Goal: Information Seeking & Learning: Learn about a topic

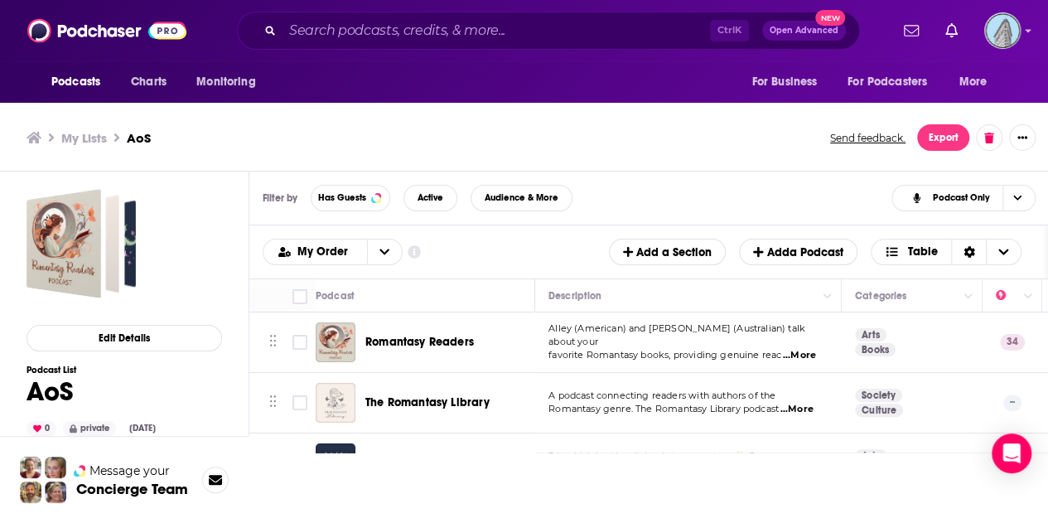
scroll to position [1439, 297]
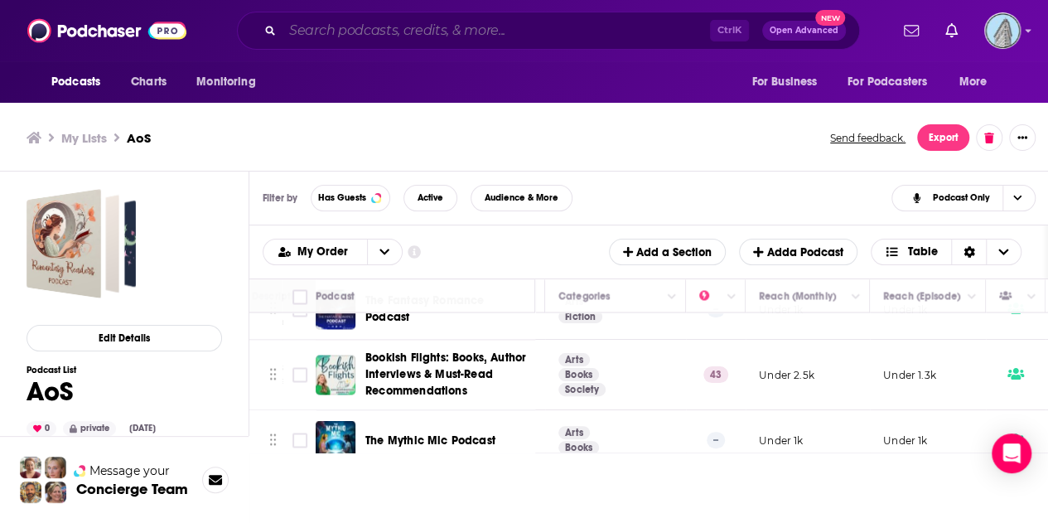
click at [355, 27] on input "Search podcasts, credits, & more..." at bounding box center [495, 30] width 427 height 27
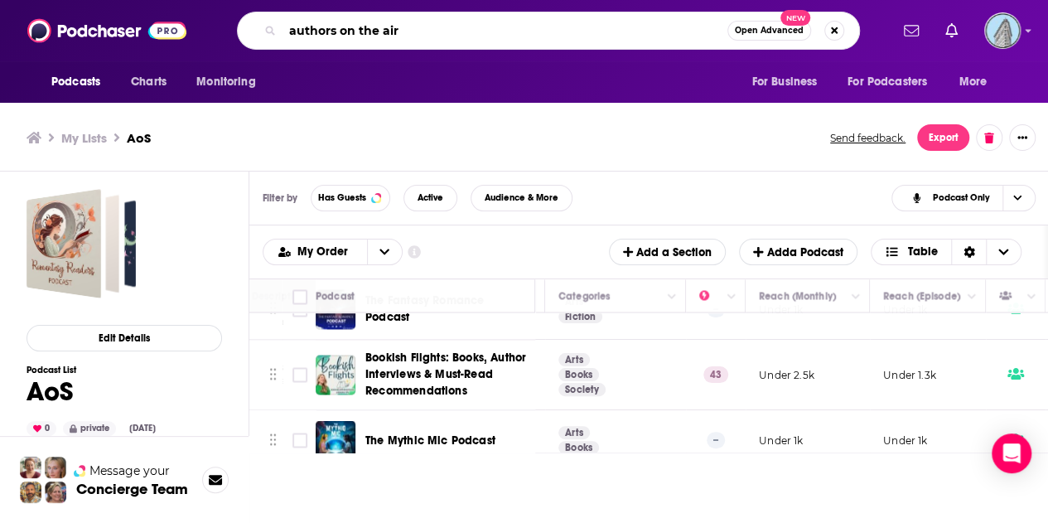
type input "authors on the air"
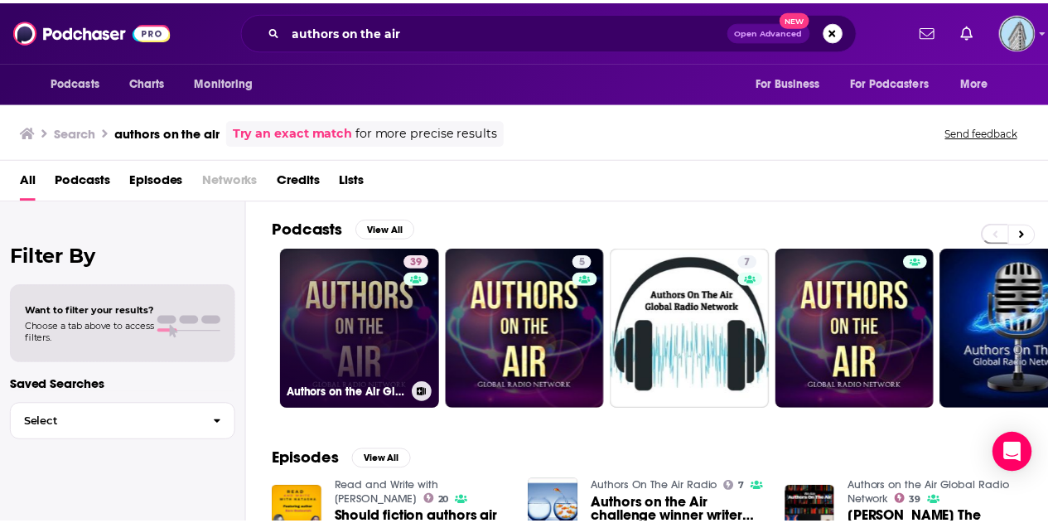
scroll to position [3, 0]
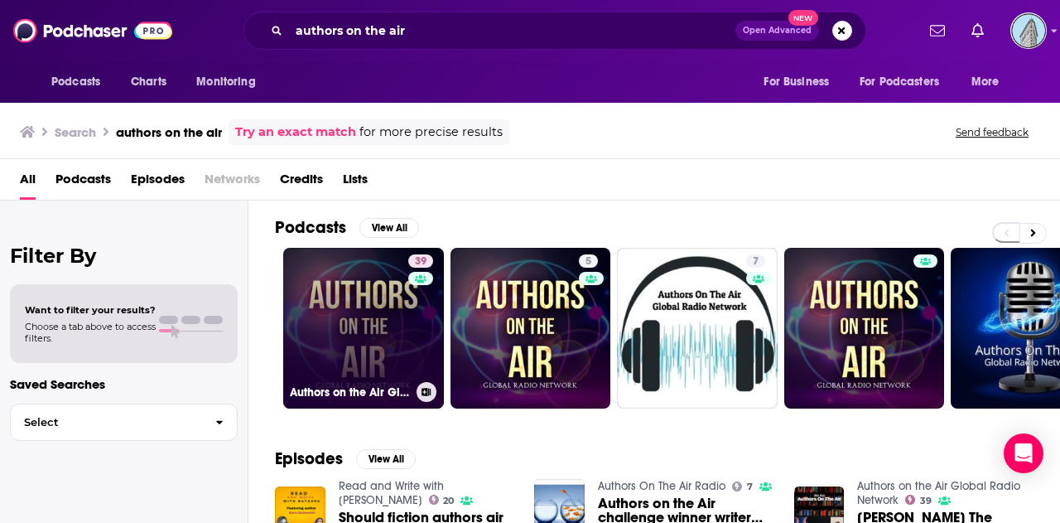
click at [333, 332] on link "39 Authors on the Air Global Radio Network" at bounding box center [363, 328] width 161 height 161
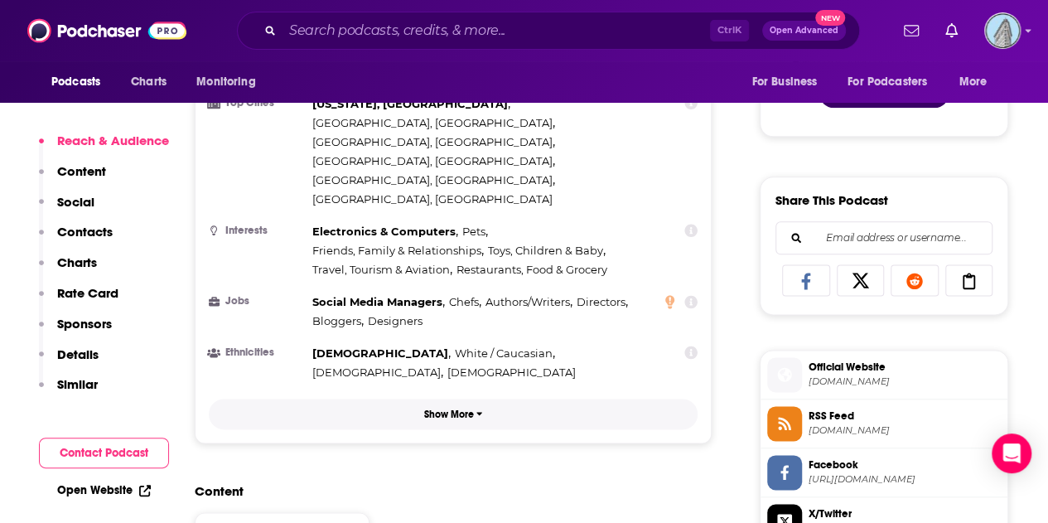
scroll to position [928, 0]
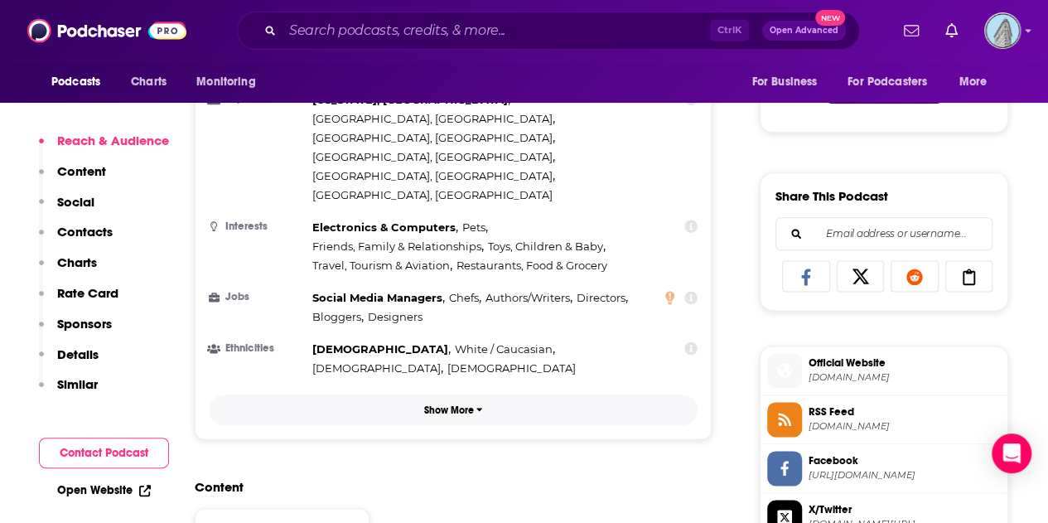
click at [451, 404] on p "Show More" at bounding box center [449, 410] width 50 height 12
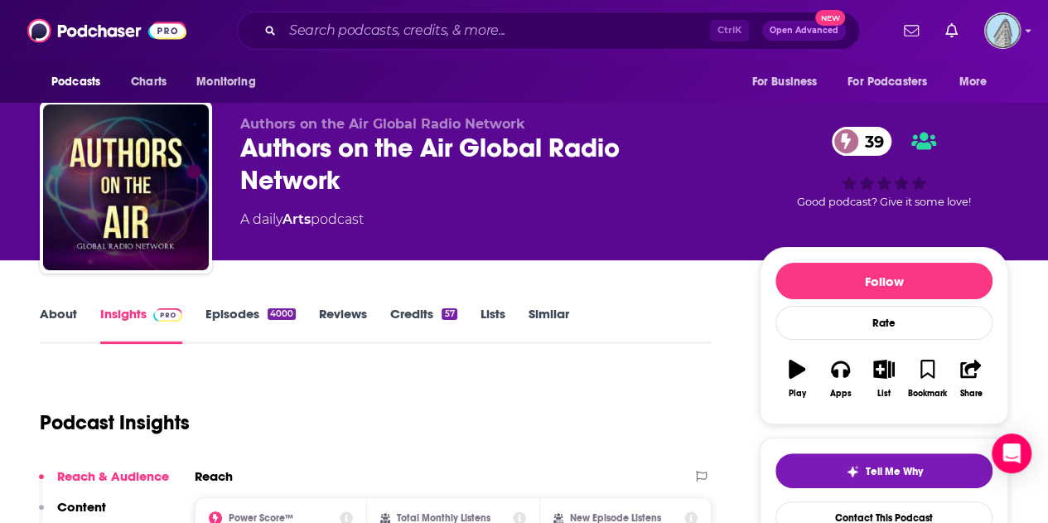
scroll to position [0, 0]
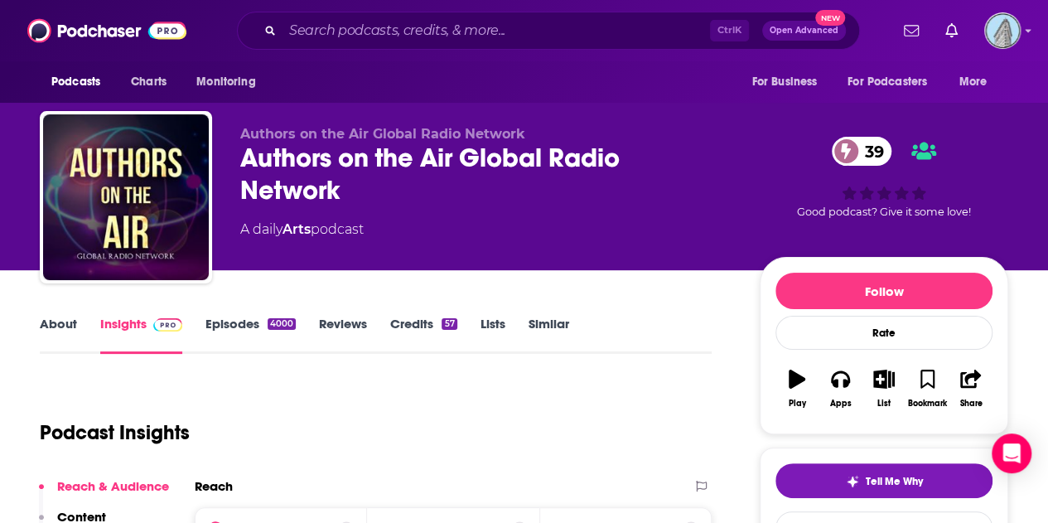
click at [139, 321] on link "Insights" at bounding box center [141, 335] width 82 height 38
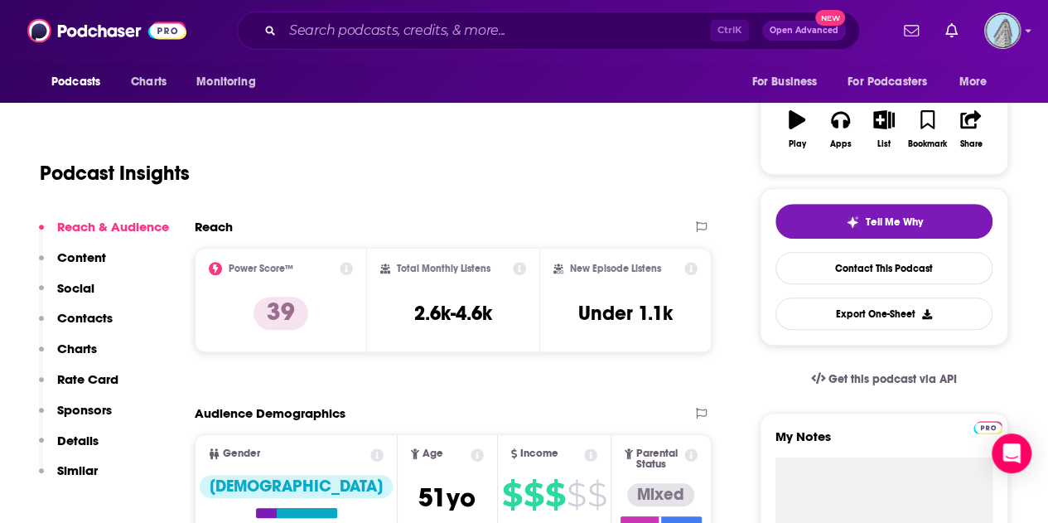
scroll to position [276, 0]
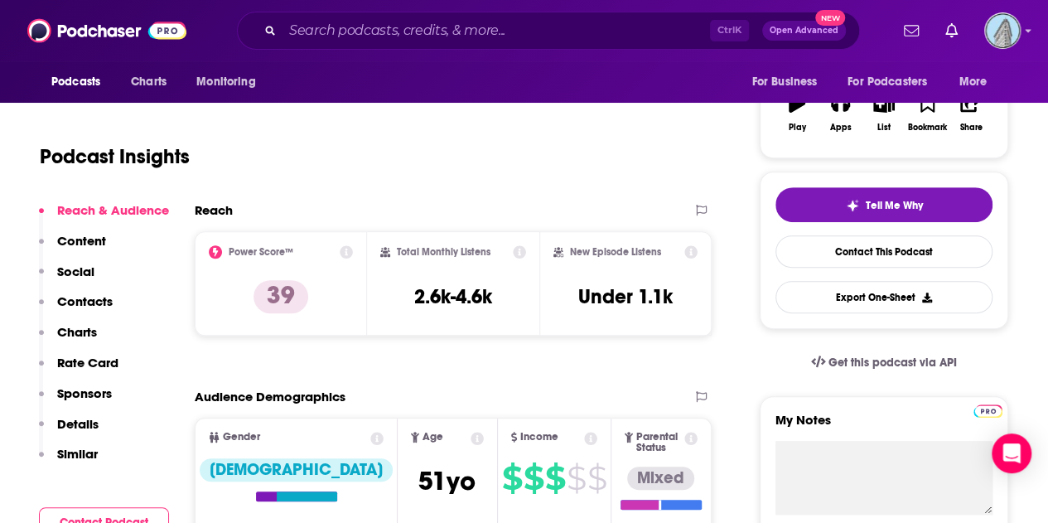
click at [215, 207] on h2 "Reach" at bounding box center [214, 210] width 38 height 16
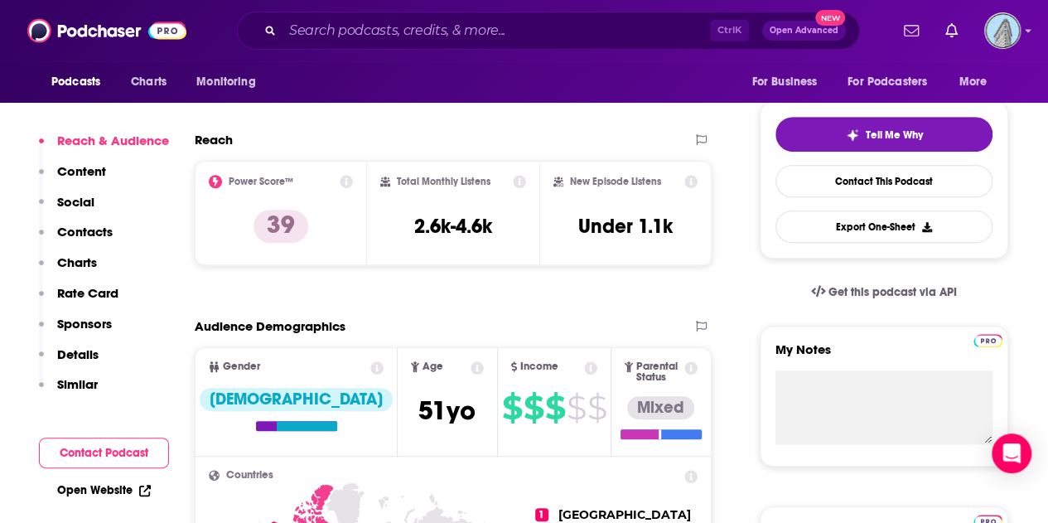
scroll to position [345, 0]
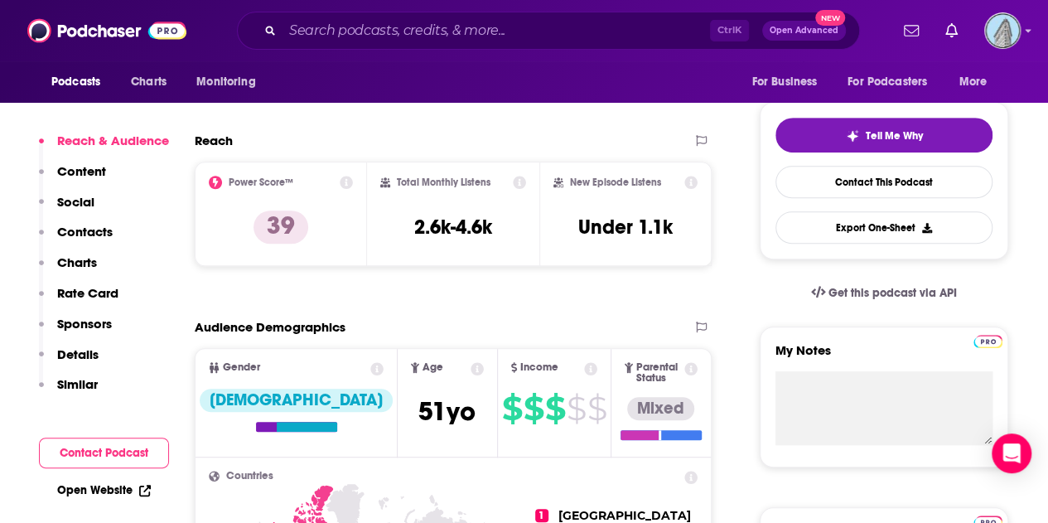
click at [68, 354] on p "Details" at bounding box center [77, 354] width 41 height 16
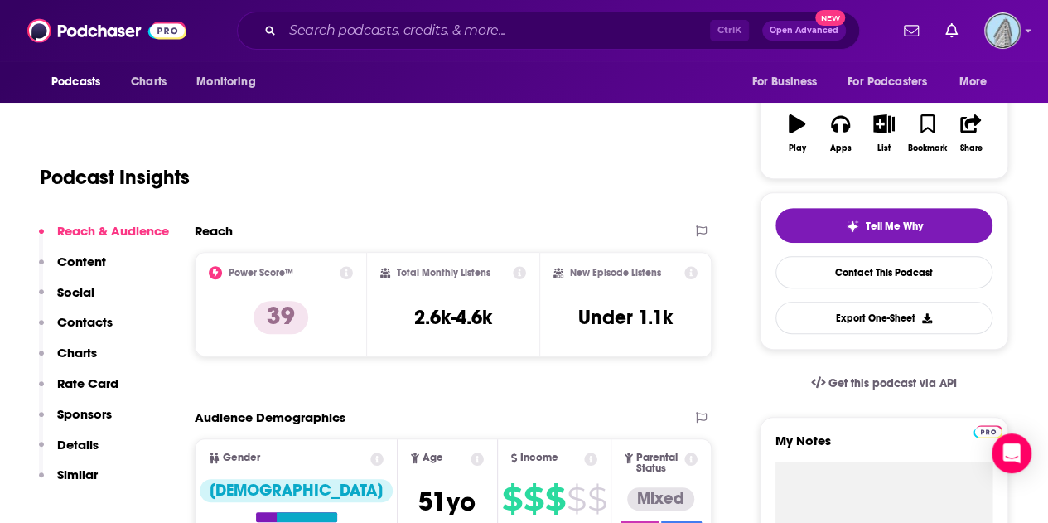
scroll to position [258, 0]
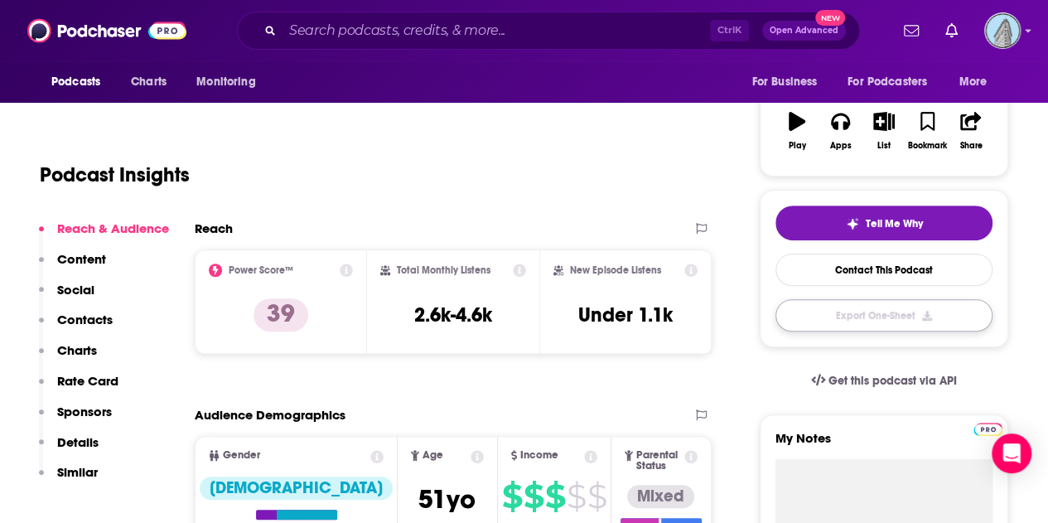
click at [838, 319] on button "Export One-Sheet" at bounding box center [883, 315] width 217 height 32
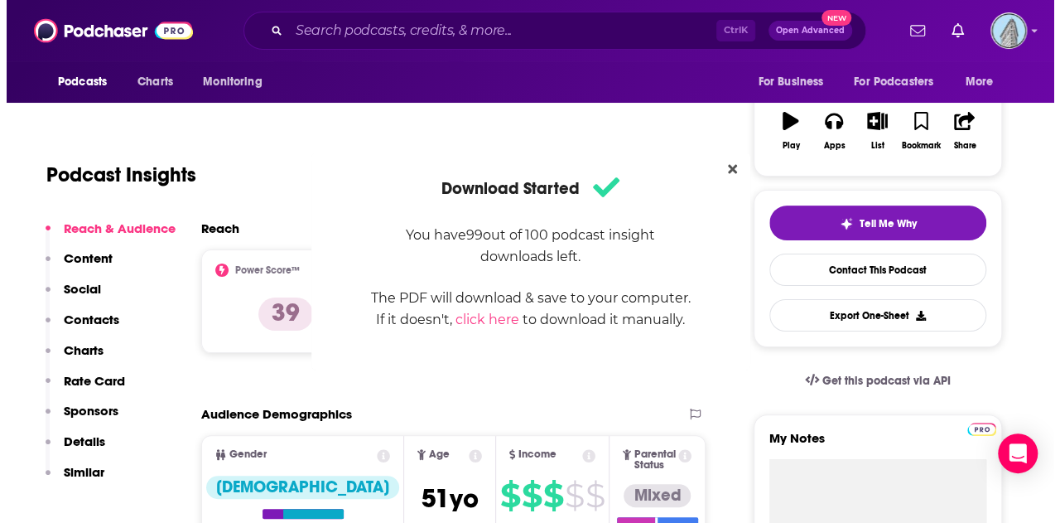
scroll to position [0, 0]
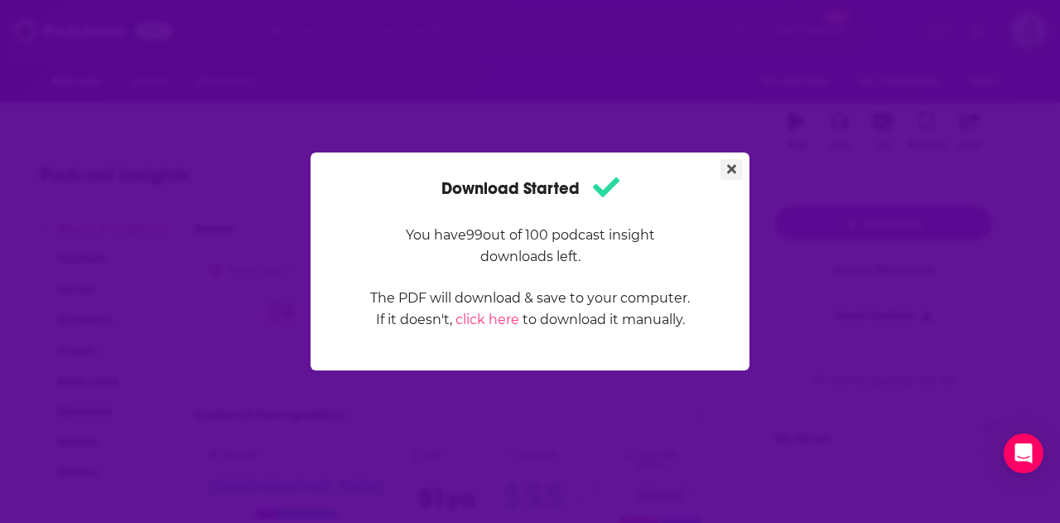
click at [731, 165] on icon "Close" at bounding box center [731, 168] width 9 height 13
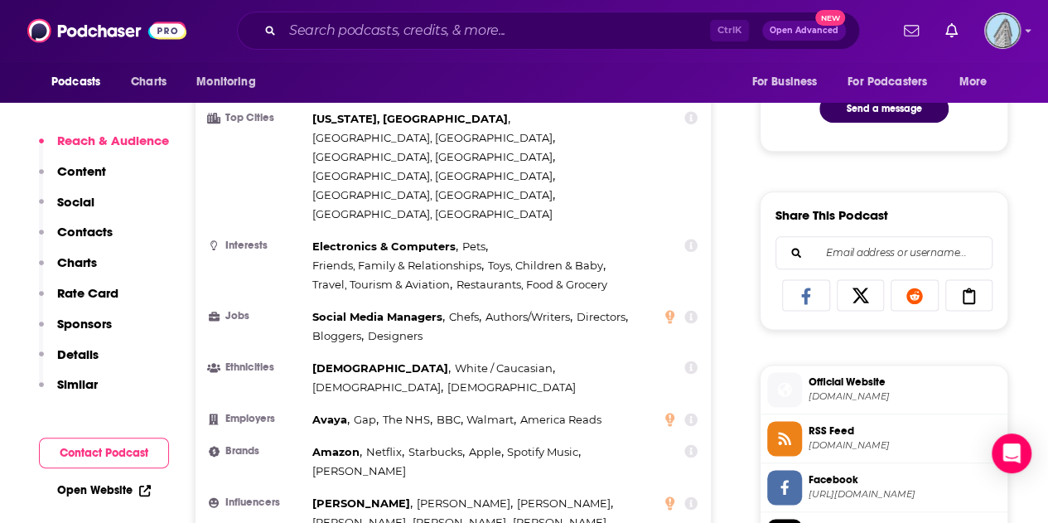
scroll to position [929, 0]
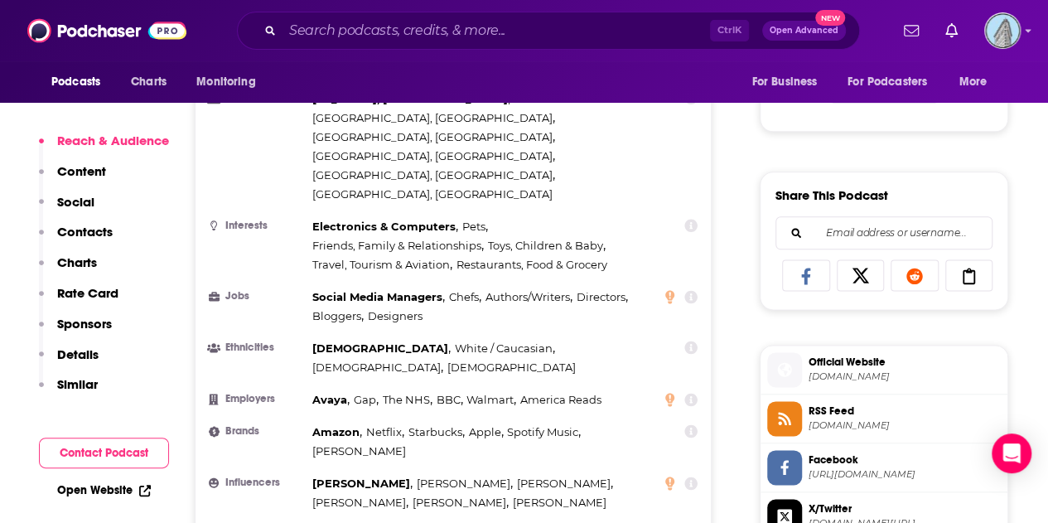
click at [692, 290] on icon at bounding box center [690, 296] width 13 height 13
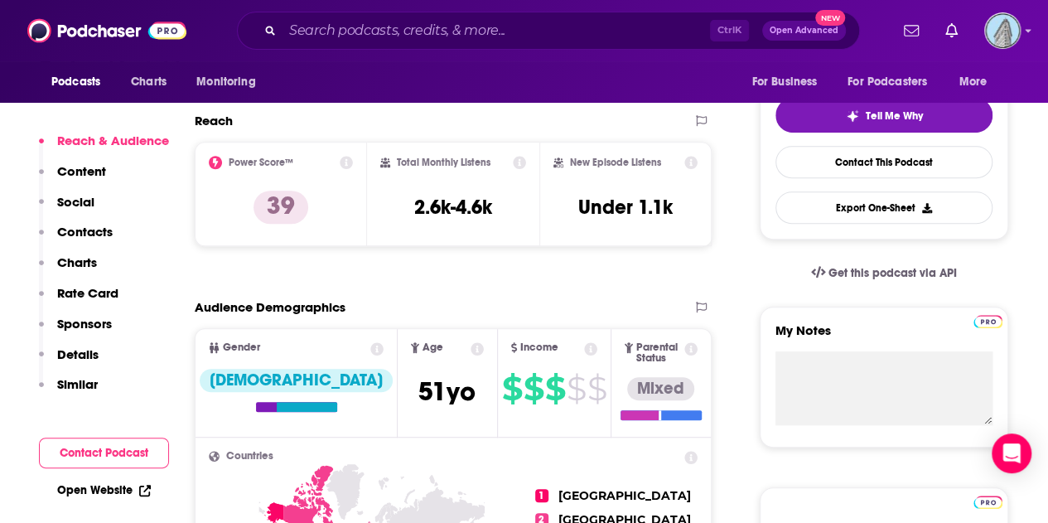
scroll to position [361, 0]
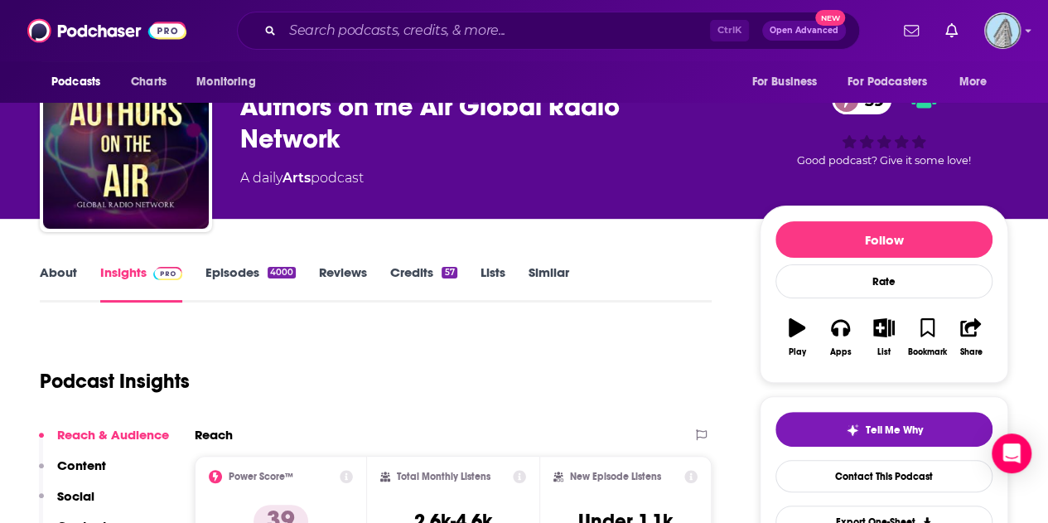
scroll to position [51, 0]
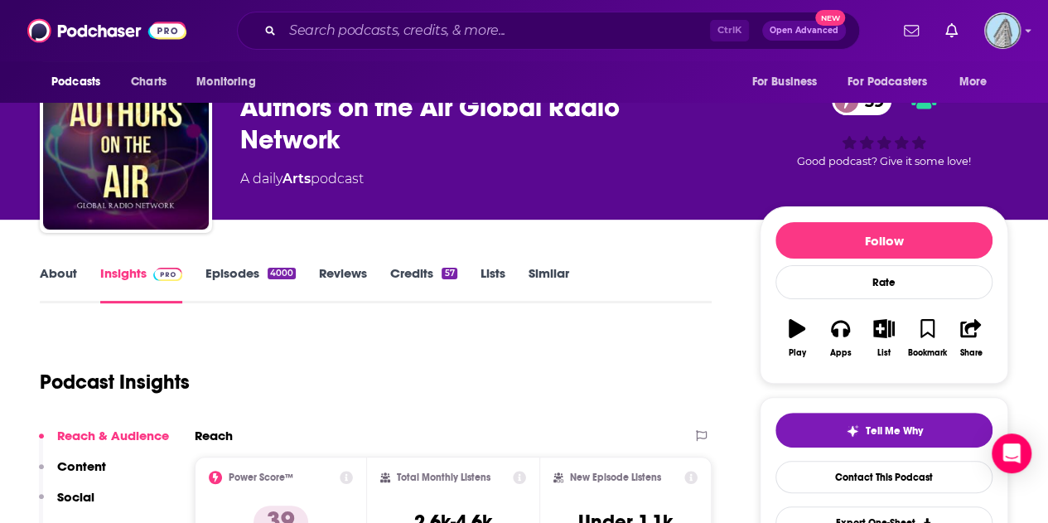
click at [86, 478] on button "Content" at bounding box center [72, 473] width 67 height 31
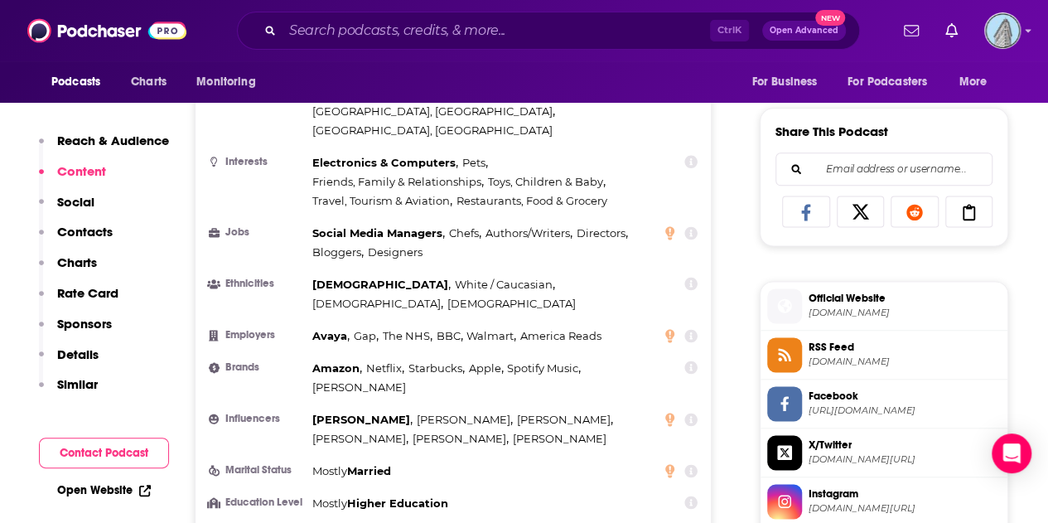
scroll to position [939, 0]
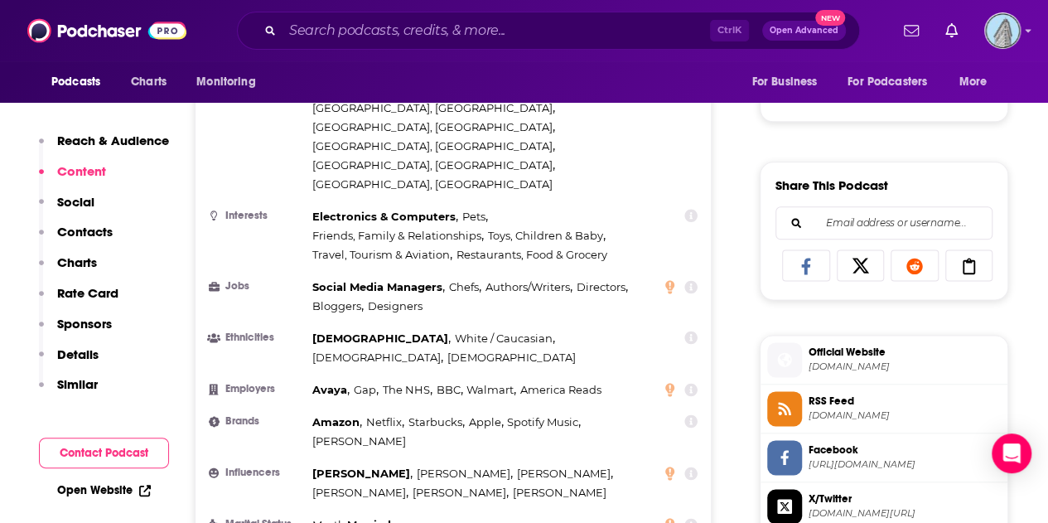
click at [73, 293] on p "Rate Card" at bounding box center [87, 293] width 61 height 16
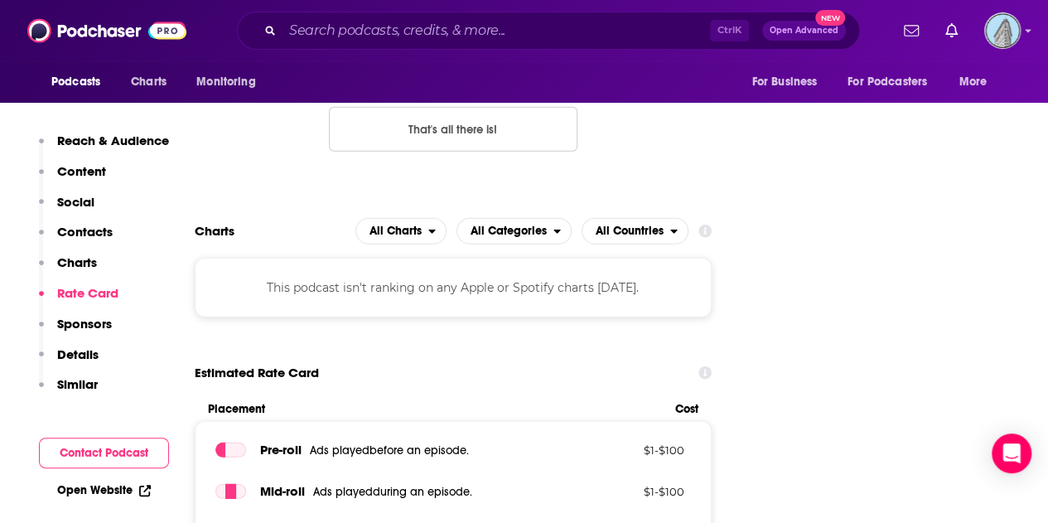
scroll to position [2249, 0]
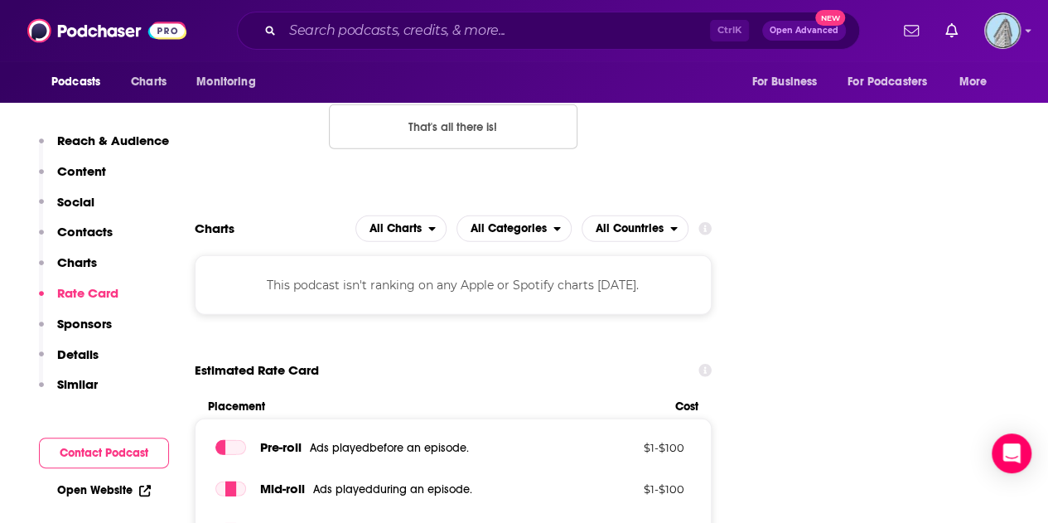
click at [92, 254] on p "Charts" at bounding box center [77, 262] width 40 height 16
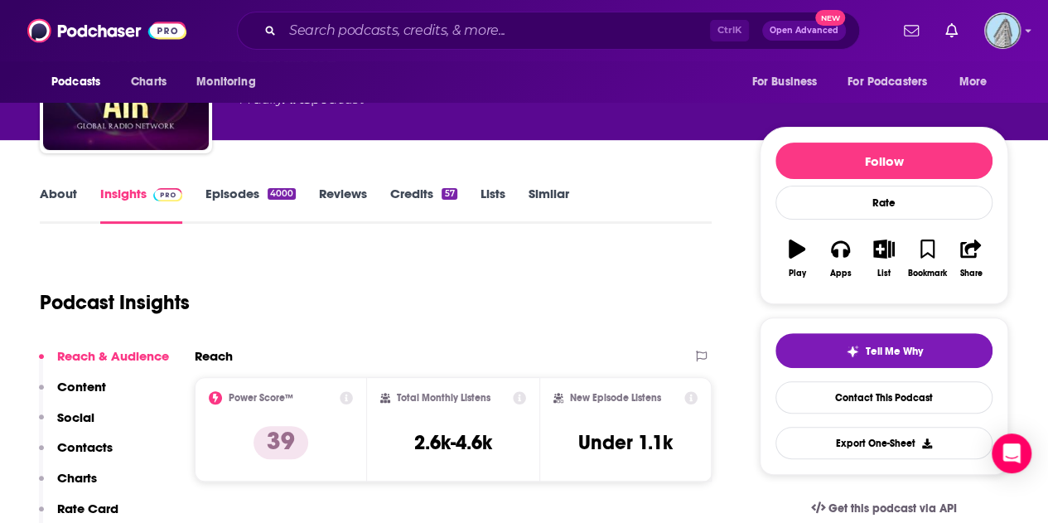
scroll to position [131, 0]
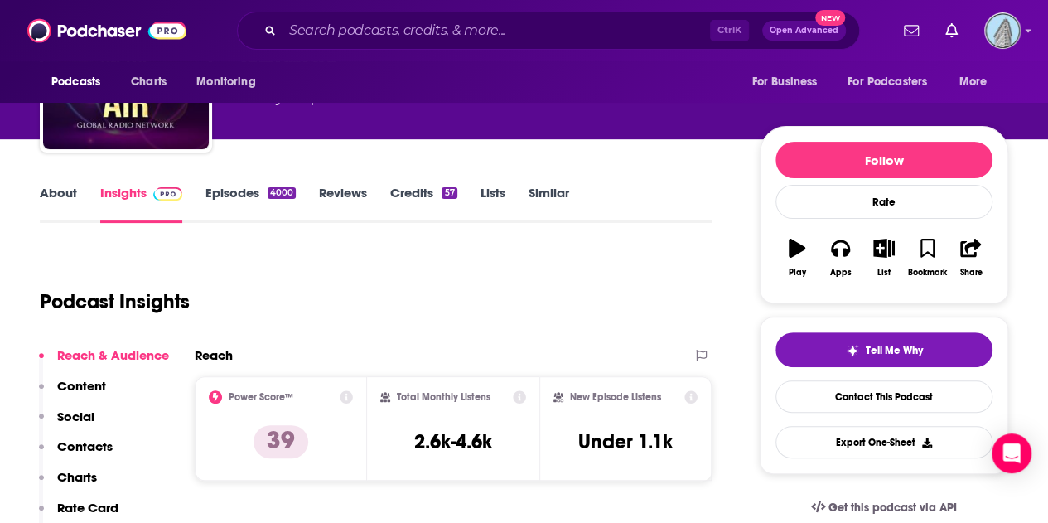
click at [222, 191] on link "Episodes 4000" at bounding box center [250, 204] width 90 height 38
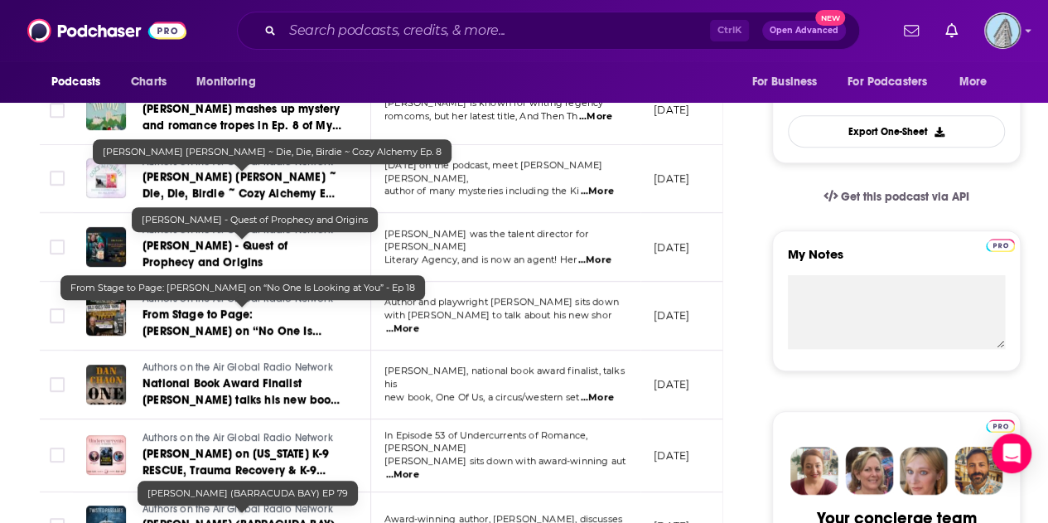
scroll to position [164, 0]
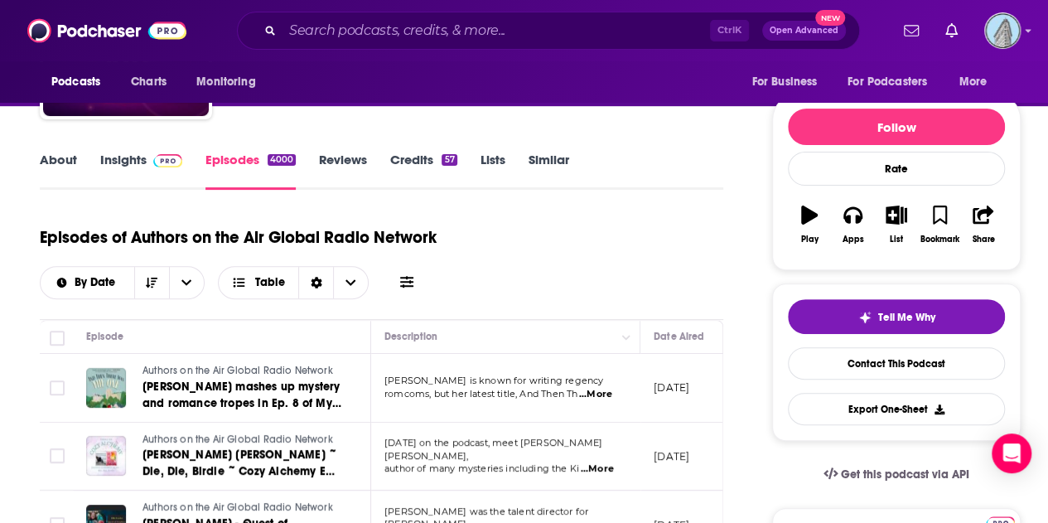
click at [124, 160] on link "Insights" at bounding box center [141, 171] width 82 height 38
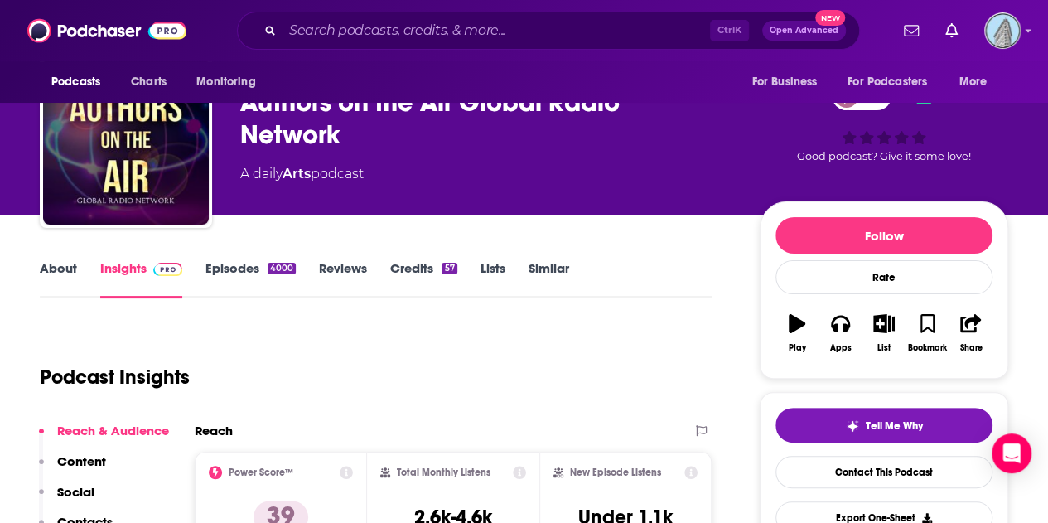
scroll to position [55, 0]
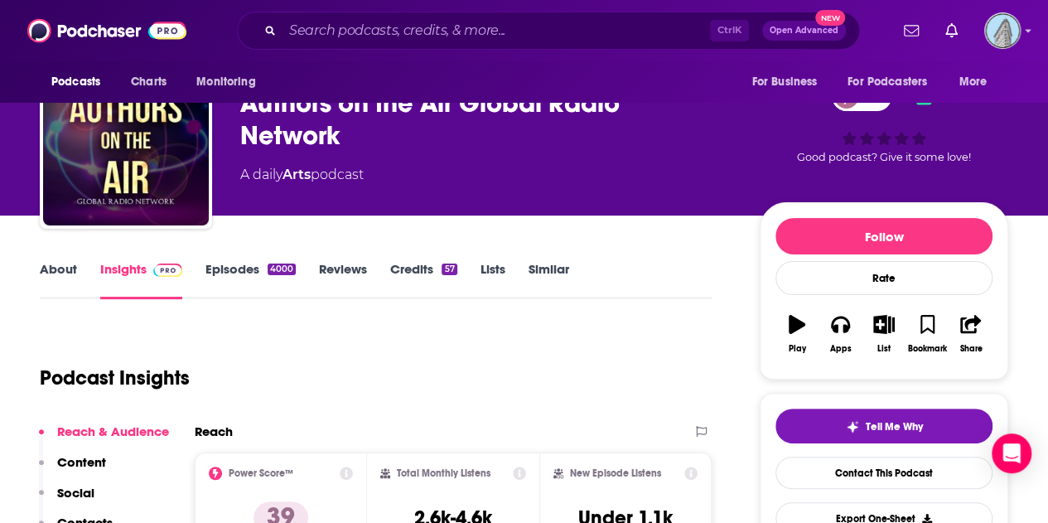
click at [48, 265] on link "About" at bounding box center [58, 280] width 37 height 38
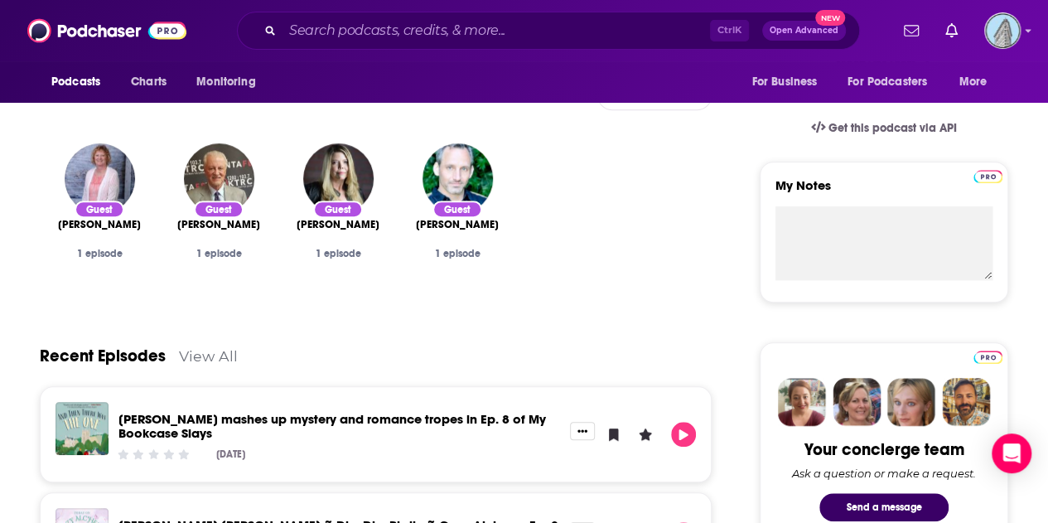
scroll to position [201, 0]
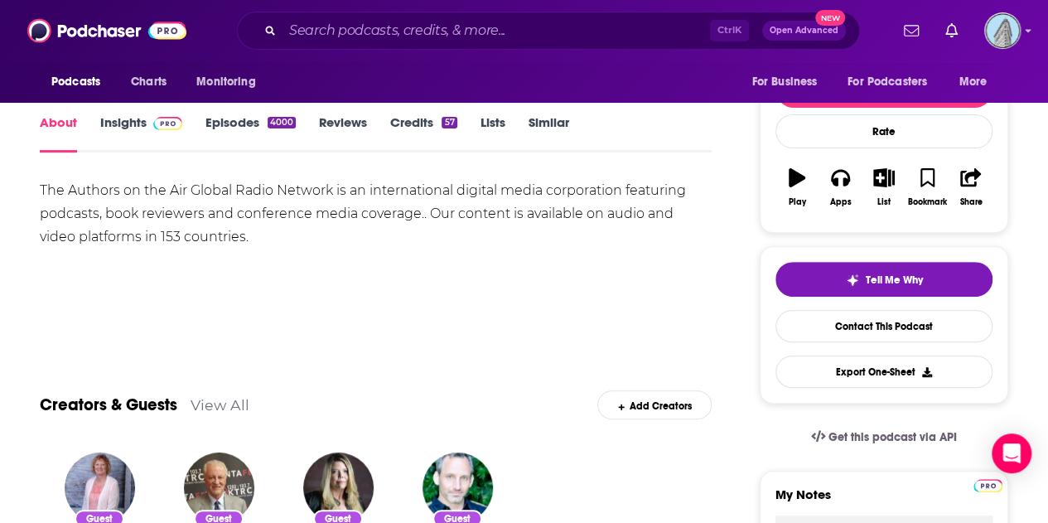
click at [141, 120] on link "Insights" at bounding box center [141, 133] width 82 height 38
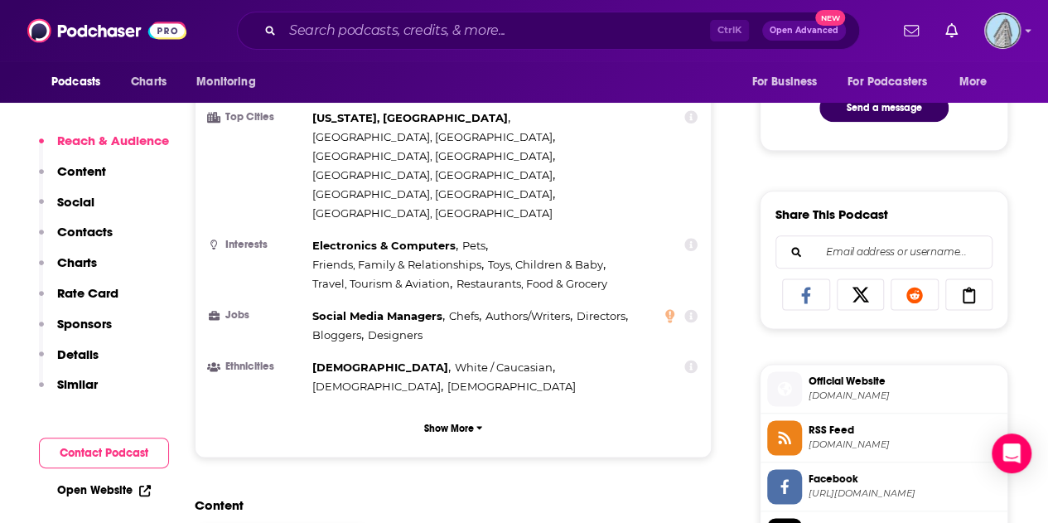
scroll to position [909, 0]
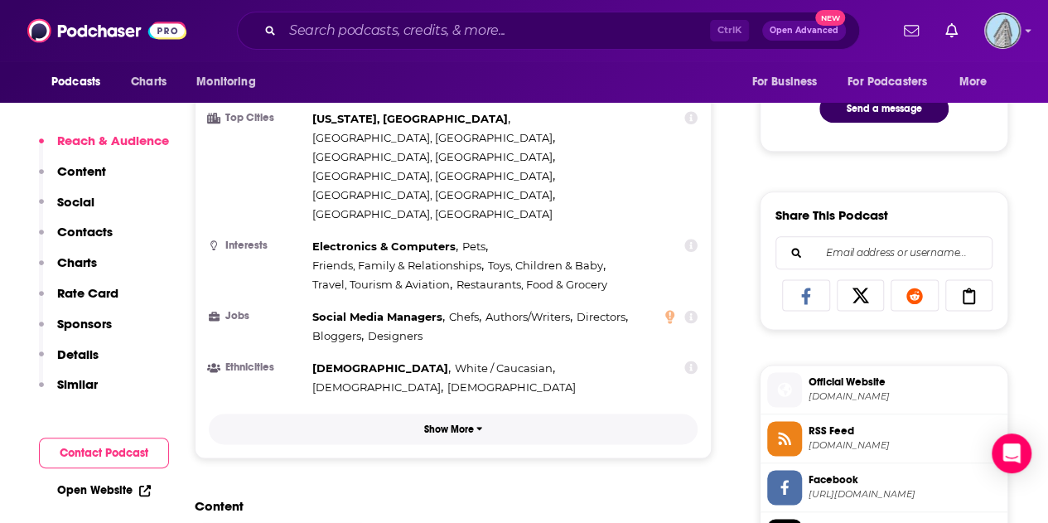
click at [434, 423] on p "Show More" at bounding box center [449, 429] width 50 height 12
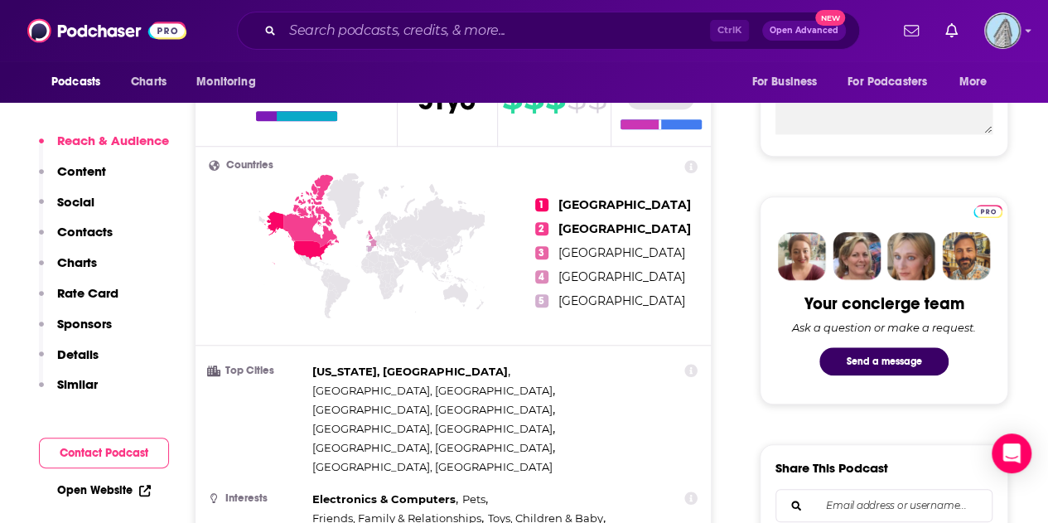
scroll to position [652, 0]
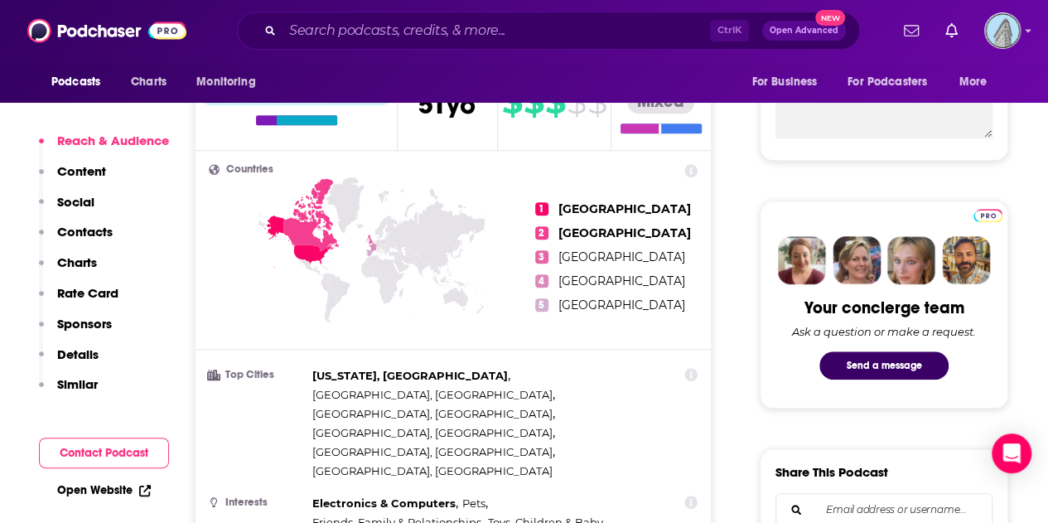
click at [554, 382] on div "[US_STATE], [GEOGRAPHIC_DATA] , [GEOGRAPHIC_DATA], [GEOGRAPHIC_DATA] , [GEOGRAP…" at bounding box center [489, 423] width 354 height 114
click at [689, 368] on icon at bounding box center [690, 374] width 13 height 13
click at [608, 380] on div "[US_STATE], [GEOGRAPHIC_DATA] , [GEOGRAPHIC_DATA], [GEOGRAPHIC_DATA] , [GEOGRAP…" at bounding box center [489, 423] width 354 height 114
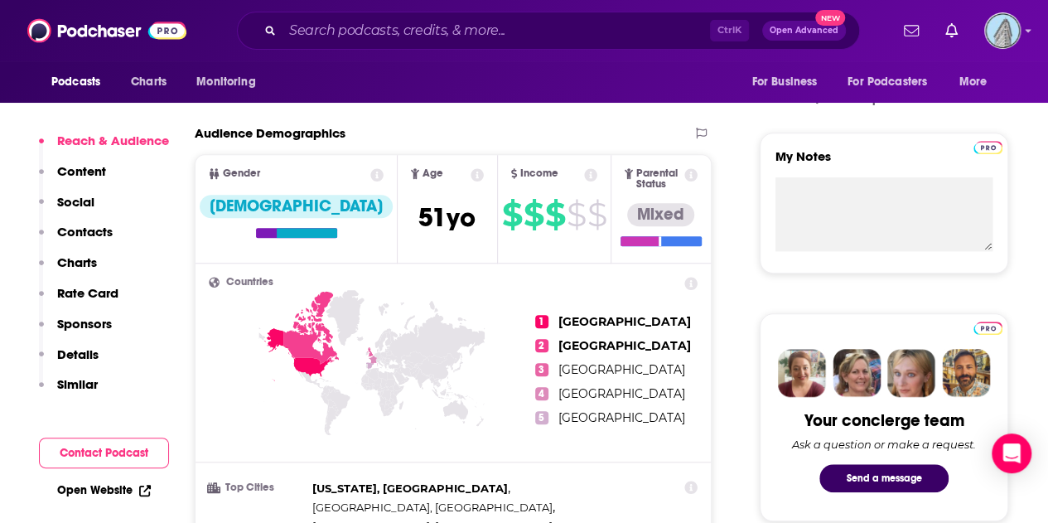
scroll to position [540, 0]
